Goal: Transaction & Acquisition: Purchase product/service

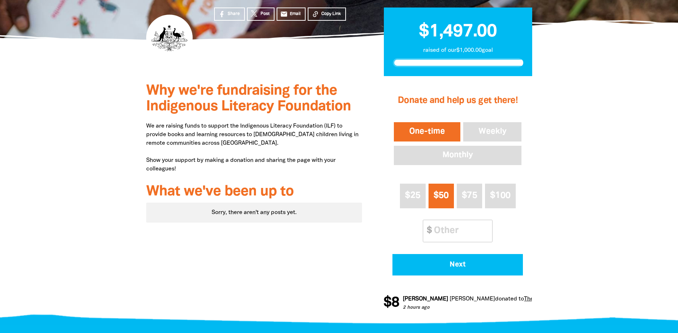
scroll to position [219, 0]
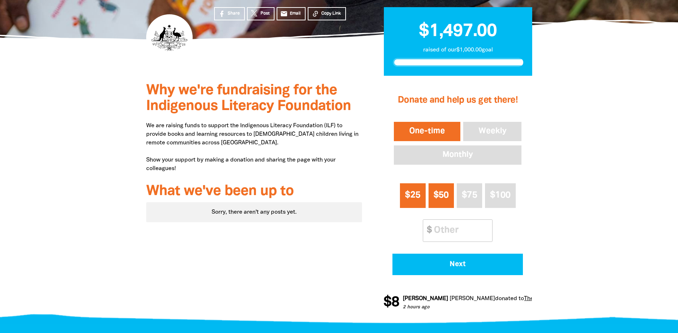
click at [424, 195] on button "$25" at bounding box center [412, 195] width 25 height 25
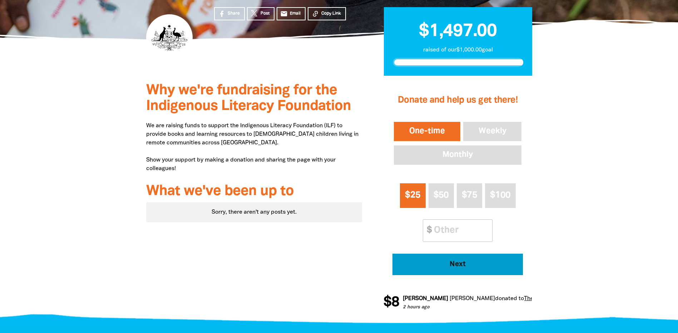
click at [453, 268] on span "Next" at bounding box center [457, 264] width 111 height 7
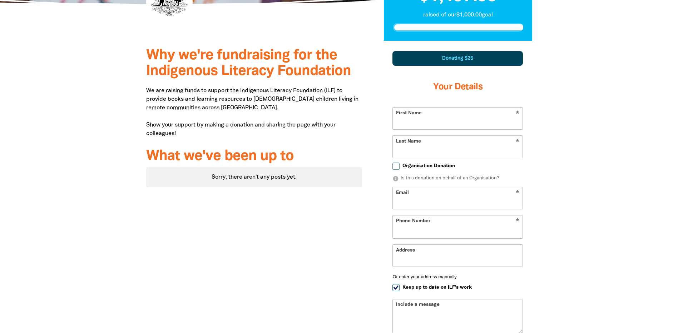
scroll to position [287, 0]
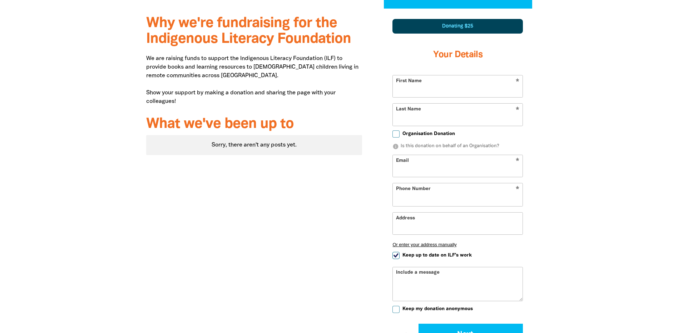
select select "AU"
click at [418, 93] on input "First Name" at bounding box center [458, 86] width 130 height 22
type input "Joshuah"
type input "[PERSON_NAME]"
click at [400, 131] on label "Organisation Donation" at bounding box center [423, 134] width 63 height 8
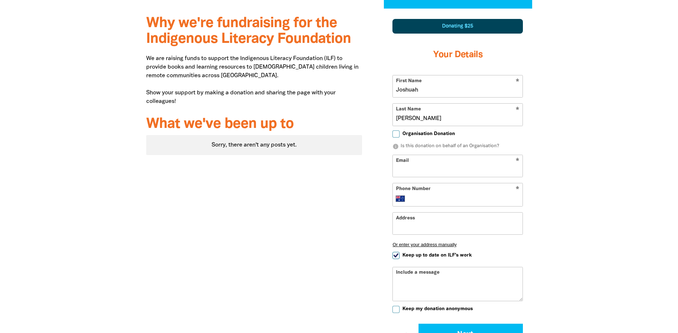
click at [400, 131] on input "Organisation Donation" at bounding box center [395, 133] width 7 height 7
checkbox input "true"
select select "AU"
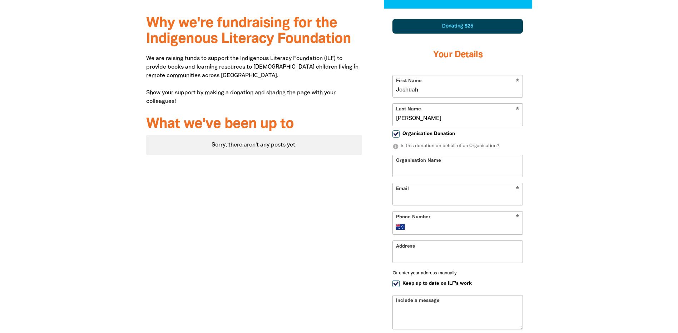
click at [428, 169] on input "Organisation Name" at bounding box center [458, 166] width 130 height 22
type input "Department of the Prime Minister and Cabinet"
click at [476, 200] on input "Email" at bounding box center [458, 194] width 130 height 22
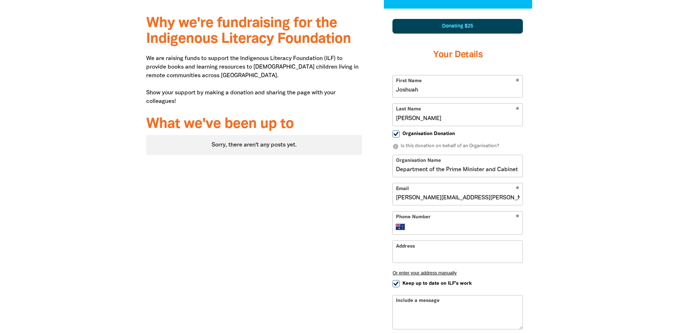
type input "[PERSON_NAME][EMAIL_ADDRESS][PERSON_NAME][DOMAIN_NAME]"
drag, startPoint x: 472, startPoint y: 214, endPoint x: 472, endPoint y: 223, distance: 9.7
click at [472, 223] on div "* Phone Number International [GEOGRAPHIC_DATA] [GEOGRAPHIC_DATA] [GEOGRAPHIC_DA…" at bounding box center [457, 223] width 130 height 24
click at [472, 223] on input "Phone Number" at bounding box center [464, 227] width 109 height 9
type input "0425 553 015"
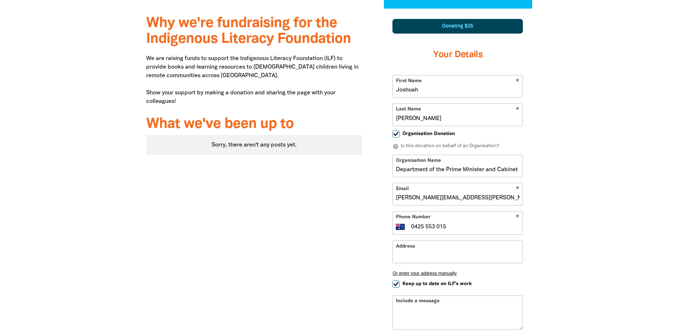
click at [462, 253] on input "Address" at bounding box center [458, 252] width 130 height 22
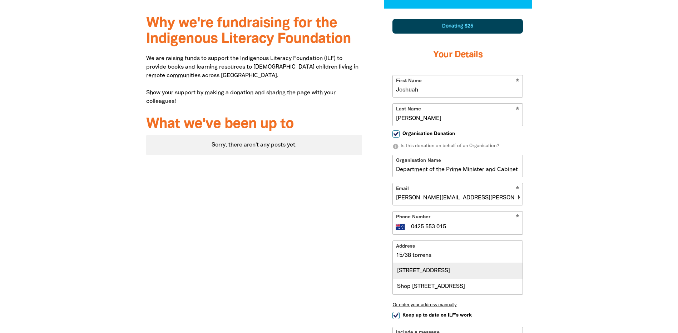
click at [454, 276] on div "[STREET_ADDRESS]" at bounding box center [458, 270] width 130 height 15
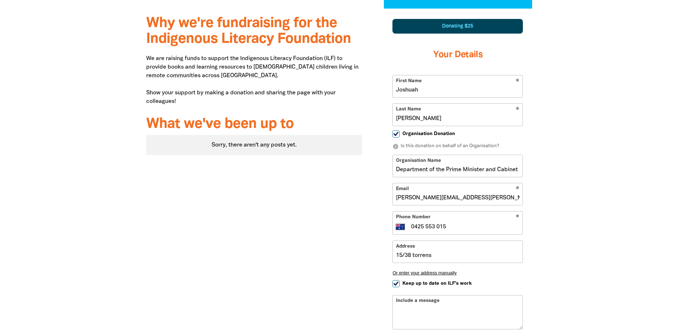
type input "[STREET_ADDRESS]"
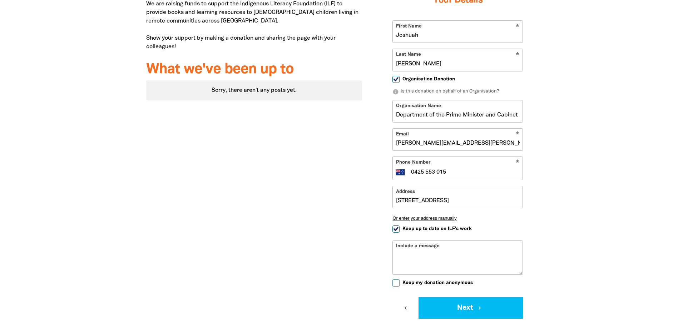
click at [438, 252] on textarea "Include a message" at bounding box center [458, 263] width 130 height 23
type textarea "J"
click at [478, 302] on button "Next chevron_right" at bounding box center [470, 307] width 104 height 21
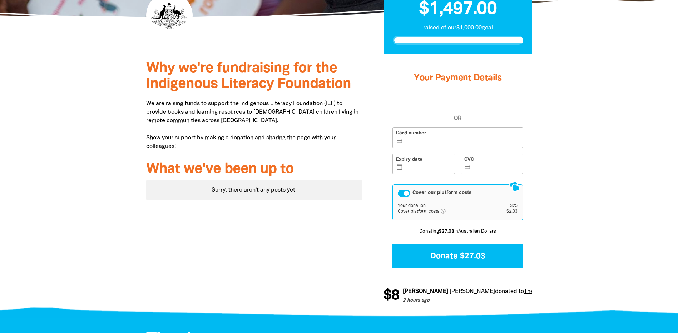
scroll to position [241, 0]
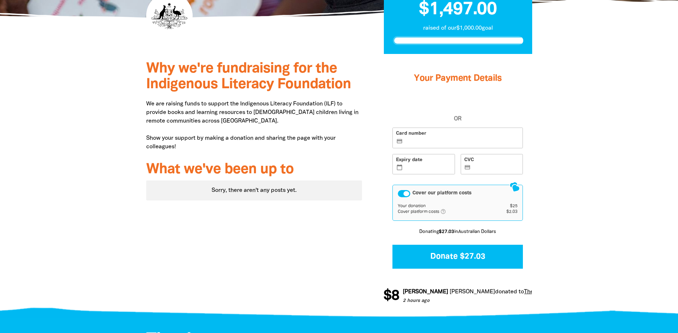
click at [451, 138] on label "Card number credit_card" at bounding box center [457, 138] width 130 height 21
click at [451, 138] on input "Card number credit_card" at bounding box center [461, 138] width 115 height 0
click at [408, 194] on div "Cover our platform costs" at bounding box center [404, 193] width 13 height 7
click at [444, 136] on label "Card number credit_card" at bounding box center [457, 138] width 130 height 21
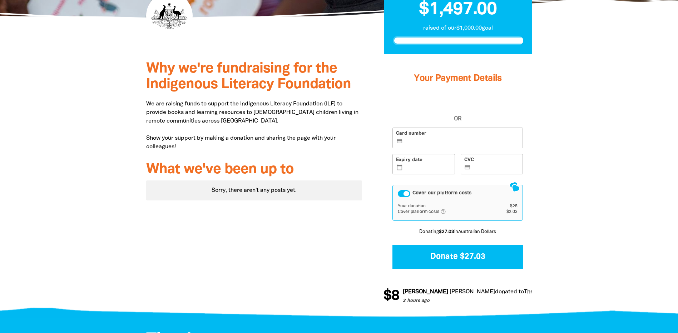
click at [444, 138] on input "Card number credit_card" at bounding box center [461, 138] width 115 height 0
click at [400, 195] on div "Cover our platform costs" at bounding box center [404, 193] width 13 height 7
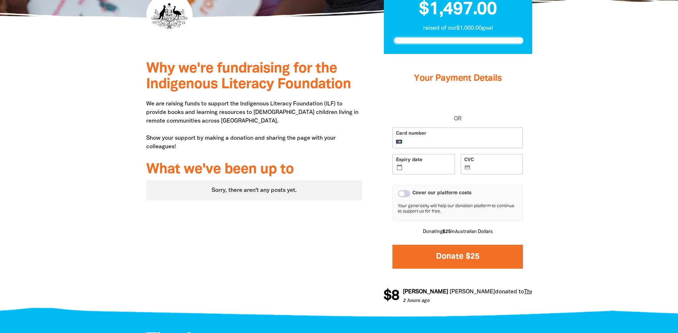
click at [447, 257] on button "Donate $25" at bounding box center [457, 257] width 130 height 24
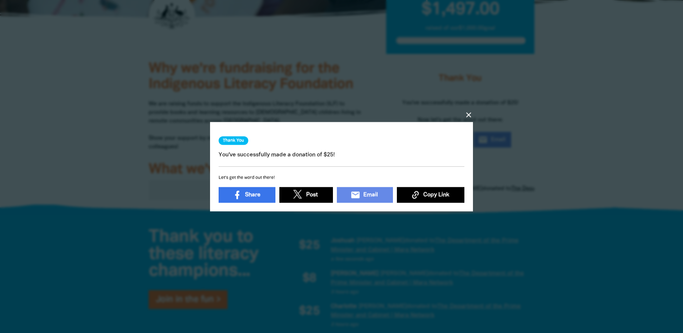
click at [472, 112] on icon "close" at bounding box center [469, 114] width 9 height 9
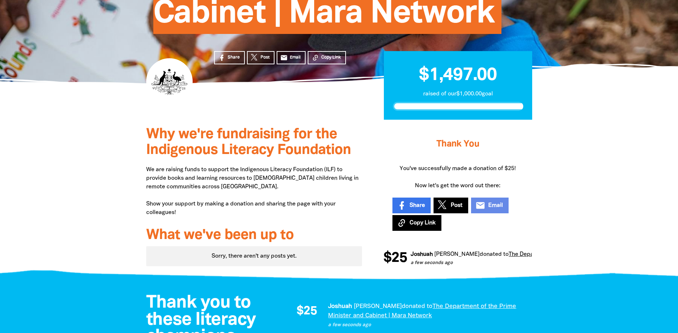
scroll to position [178, 0]
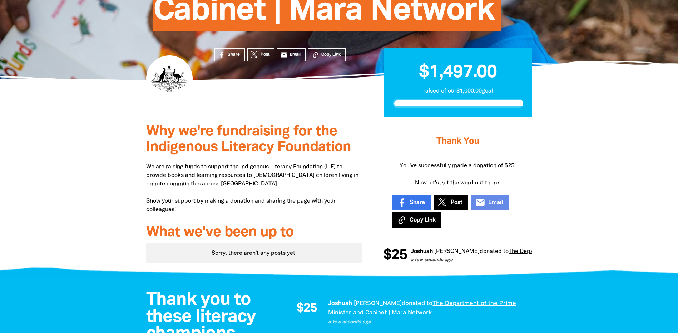
click at [423, 223] on span "Copy Link" at bounding box center [423, 220] width 26 height 9
